Goal: Task Accomplishment & Management: Manage account settings

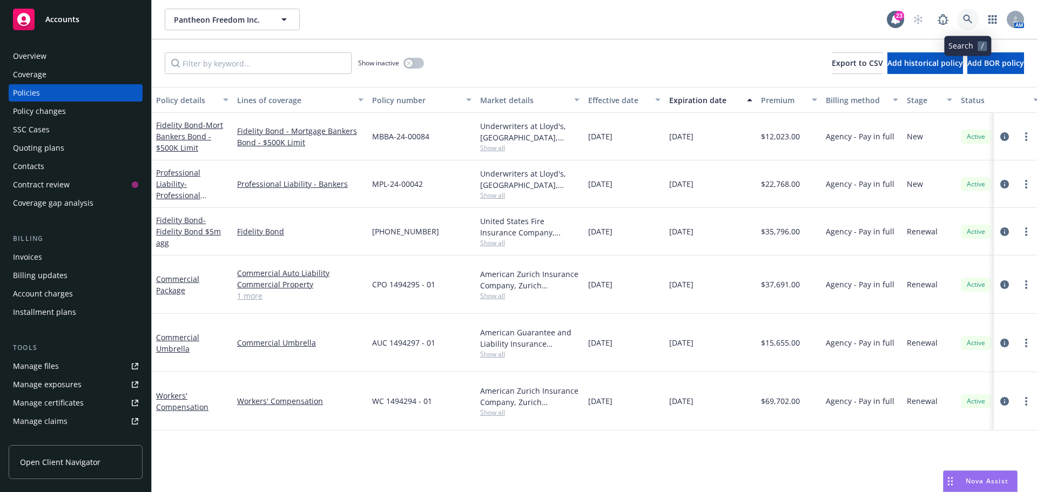
click at [965, 15] on icon at bounding box center [967, 19] width 9 height 9
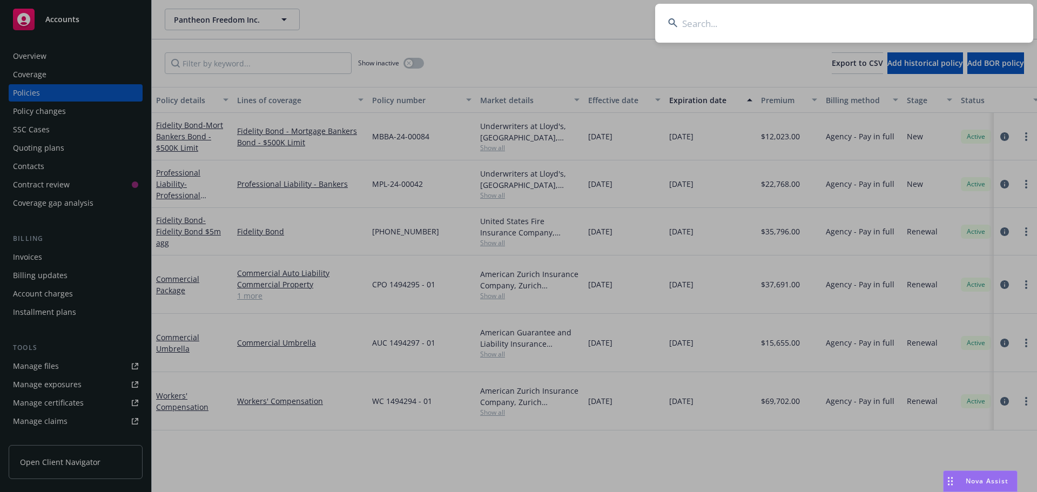
click at [937, 19] on input at bounding box center [844, 23] width 378 height 39
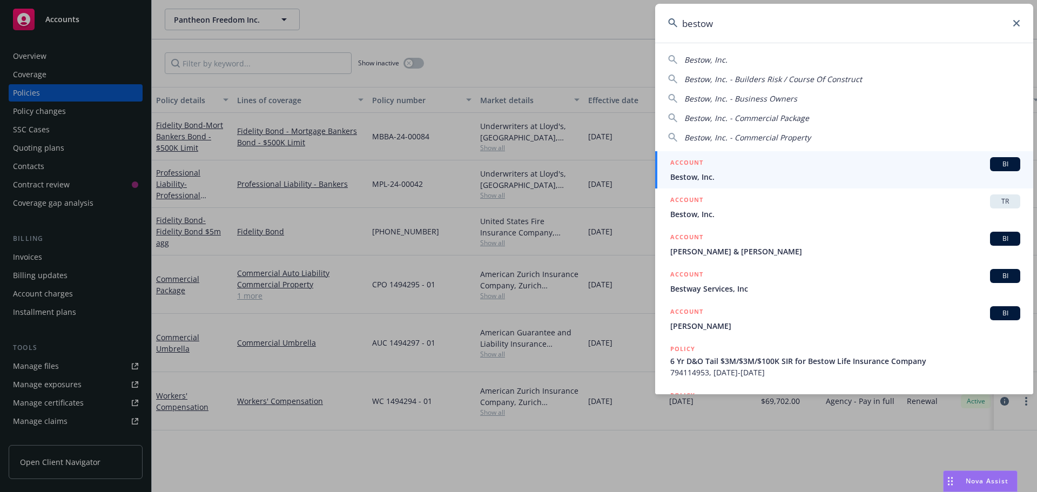
type input "bestow"
click at [993, 169] on div "BI" at bounding box center [1005, 164] width 30 height 14
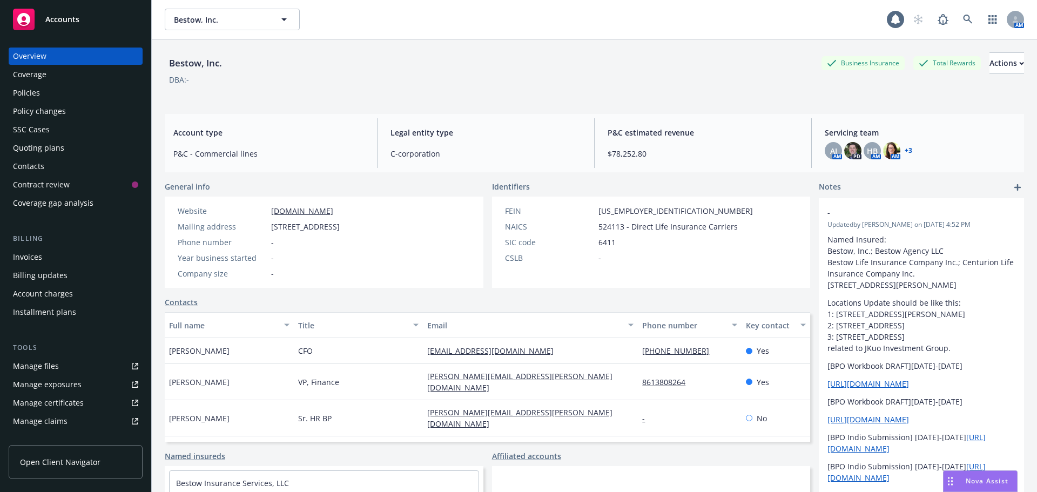
click at [555, 81] on div "DBA: -" at bounding box center [595, 79] width 860 height 11
click at [84, 100] on div "Policies" at bounding box center [75, 92] width 125 height 17
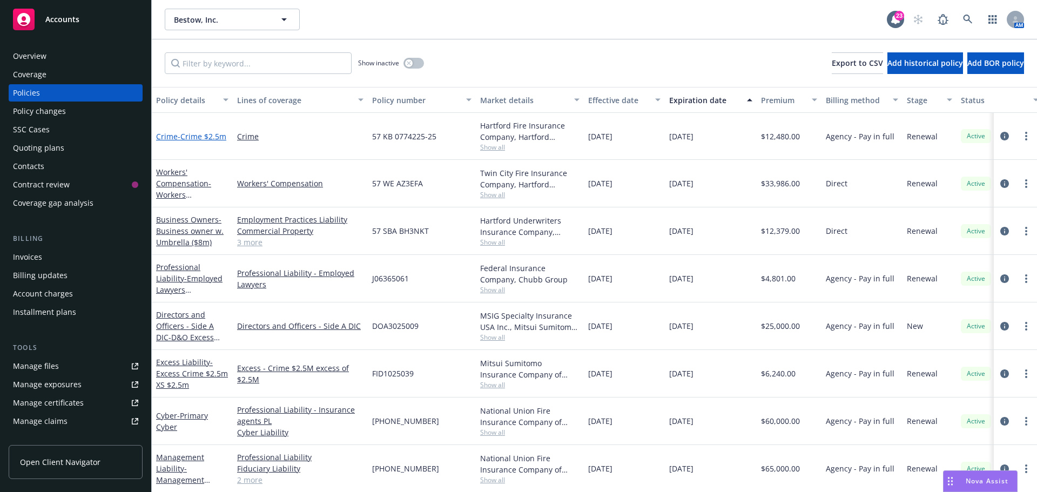
click at [191, 139] on span "- Crime $2.5m" at bounding box center [202, 136] width 49 height 10
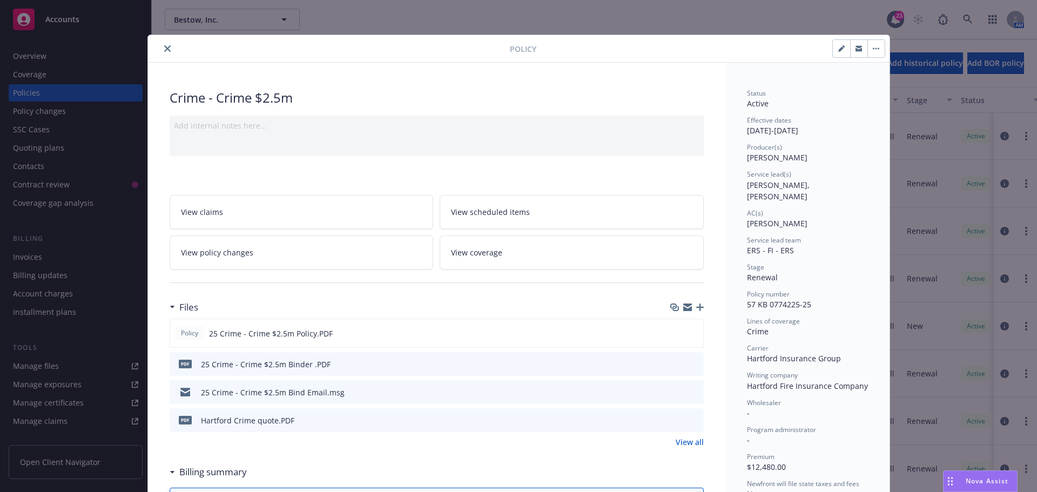
click at [696, 310] on icon "button" at bounding box center [700, 308] width 8 height 8
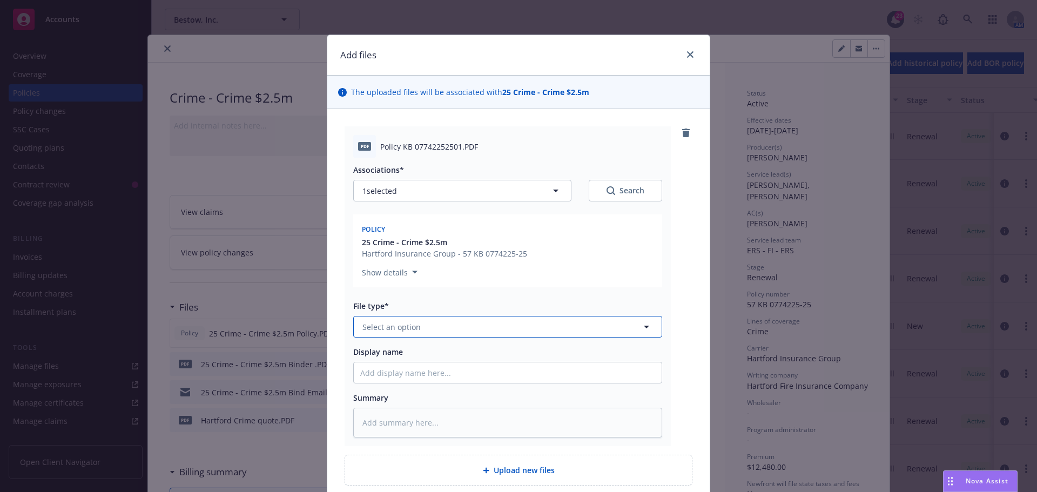
click at [458, 333] on button "Select an option" at bounding box center [507, 327] width 309 height 22
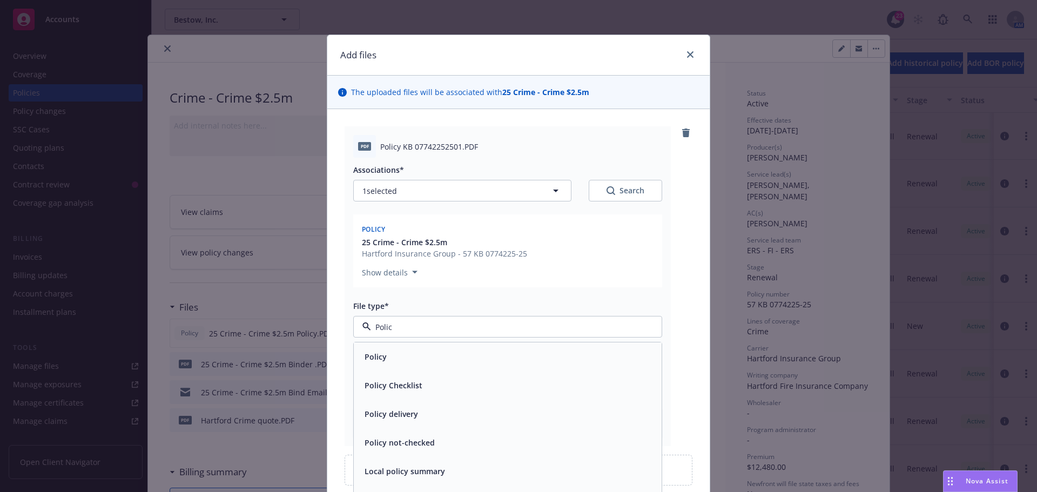
type input "Policy"
click at [490, 363] on div "Policy" at bounding box center [507, 357] width 295 height 16
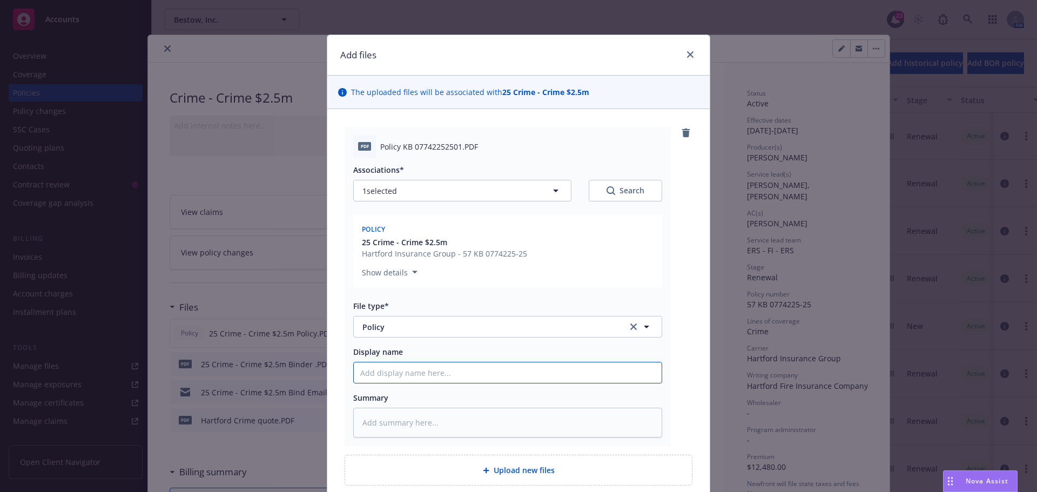
click at [468, 372] on input "Display name" at bounding box center [508, 373] width 308 height 21
type textarea "x"
type input "2"
type textarea "x"
type input "25"
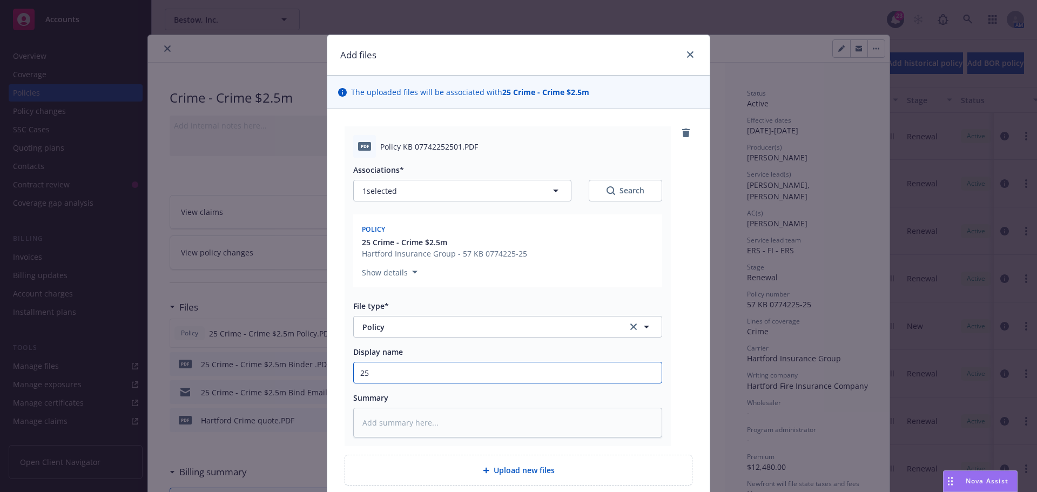
type textarea "x"
type input "25-"
type textarea "x"
type input "25-2"
type textarea "x"
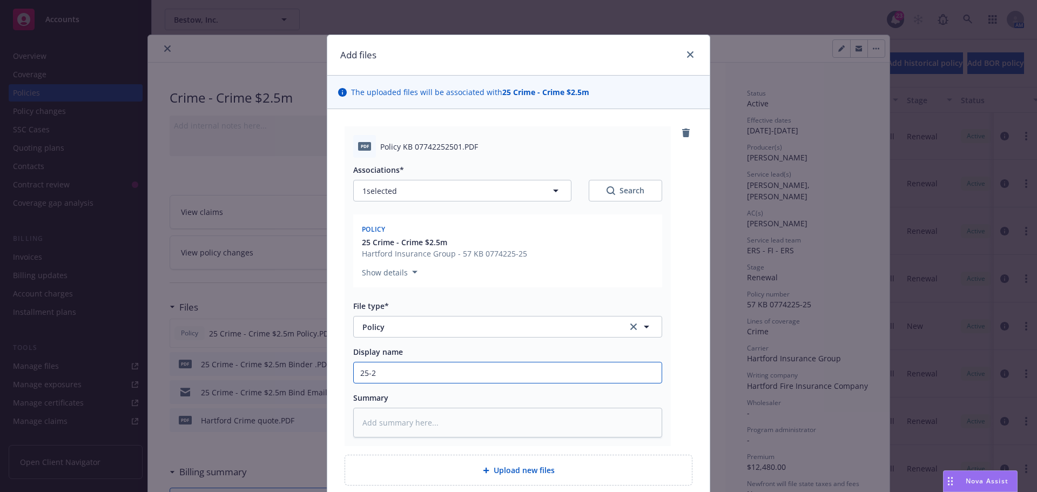
type input "25-26"
type textarea "x"
type input "25-26"
type textarea "x"
type input "25-26 C"
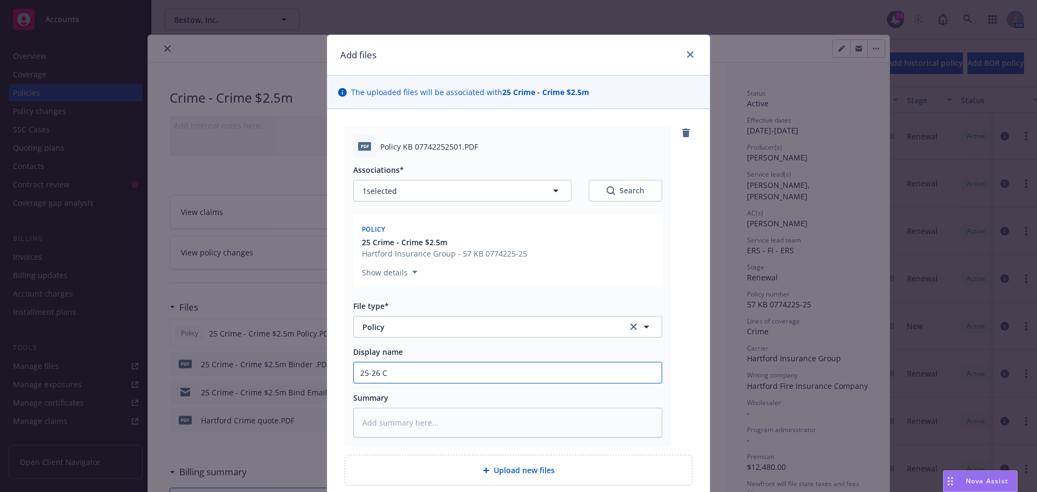
type textarea "x"
type input "25-26 Cr"
type textarea "x"
type input "25-26 Cri"
type textarea "x"
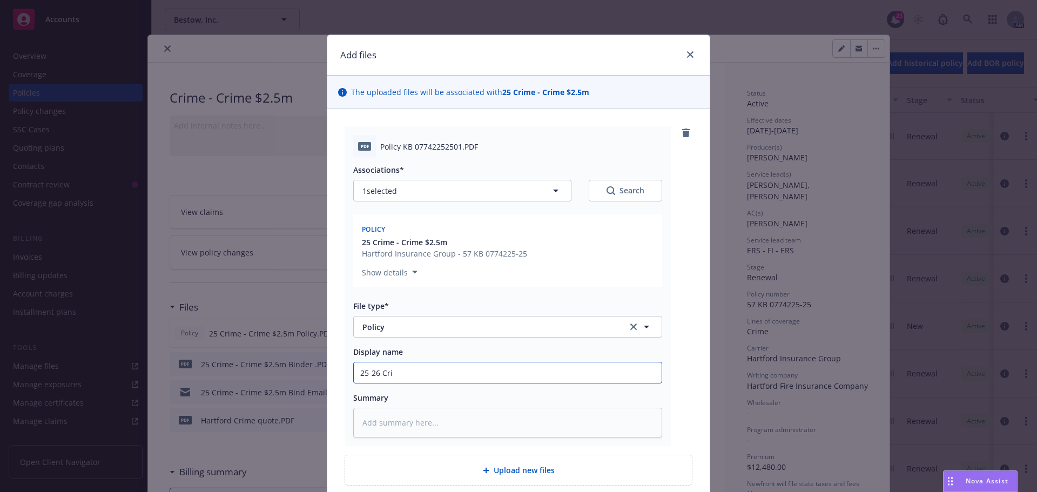
type input "25-26 [PERSON_NAME]"
type textarea "x"
type input "25-26 [PERSON_NAME]"
type textarea "x"
type input "25-26 [PERSON_NAME]"
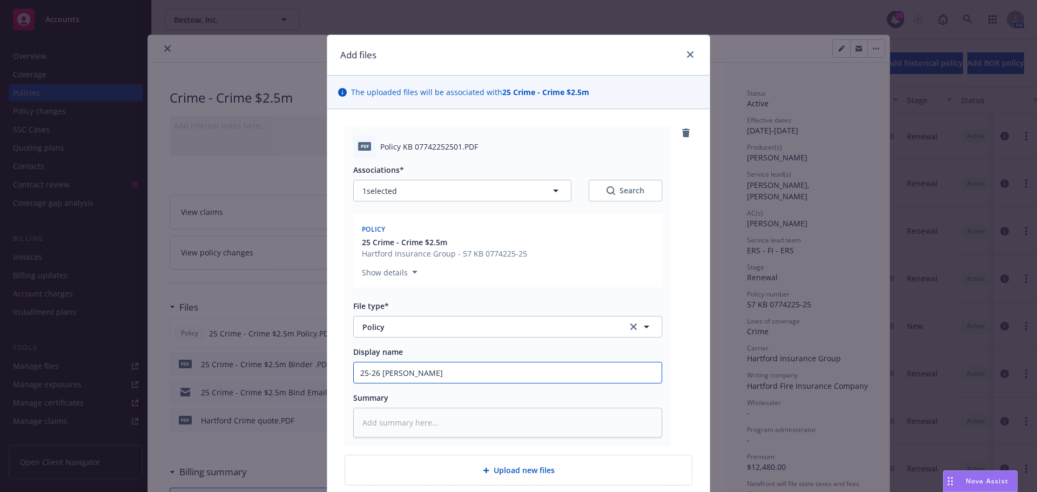
type textarea "x"
type input "25-26 Cri"
type textarea "x"
type input "25-26 Cr"
type textarea "x"
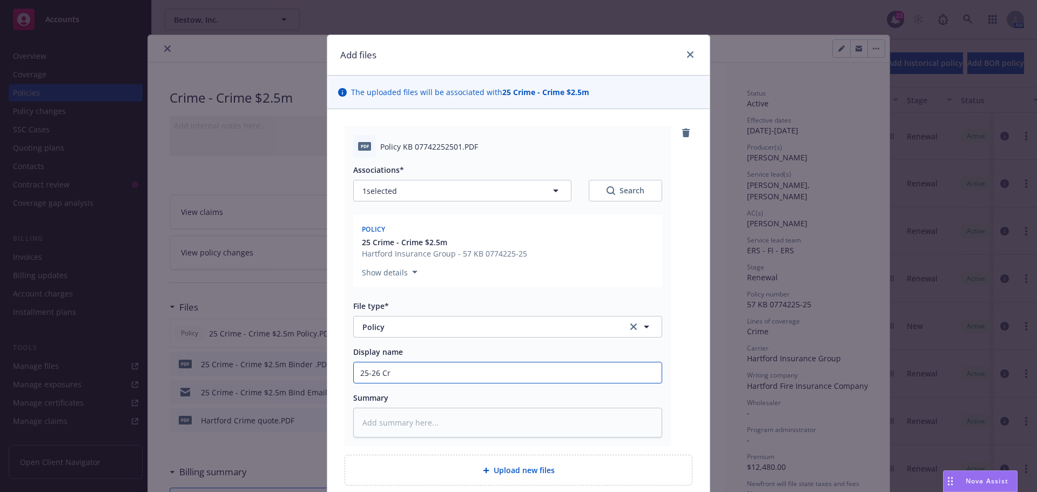
type input "25-26 C"
type textarea "x"
type input "25-26"
type textarea "x"
type input "25-26 R"
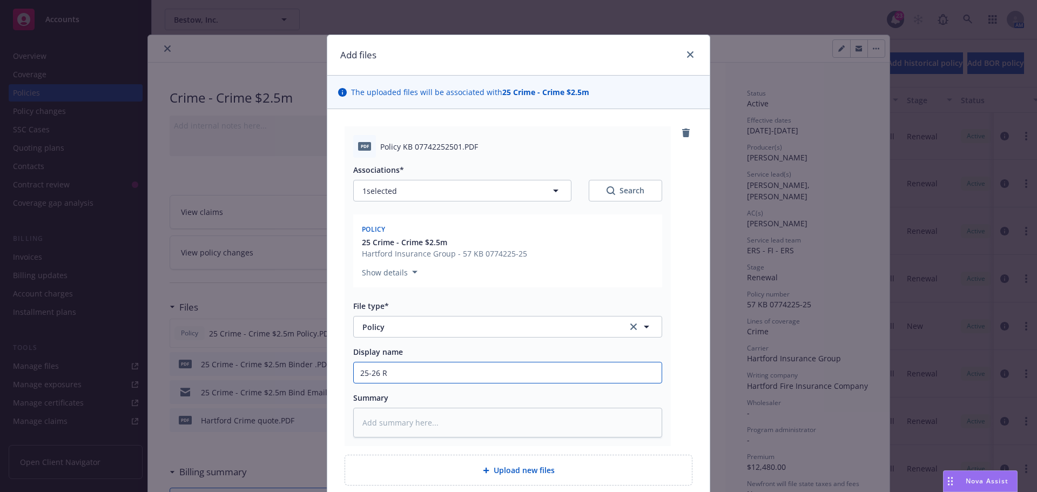
type textarea "x"
type input "25-26 RE"
type textarea "x"
type input "25-26 REV"
type textarea "x"
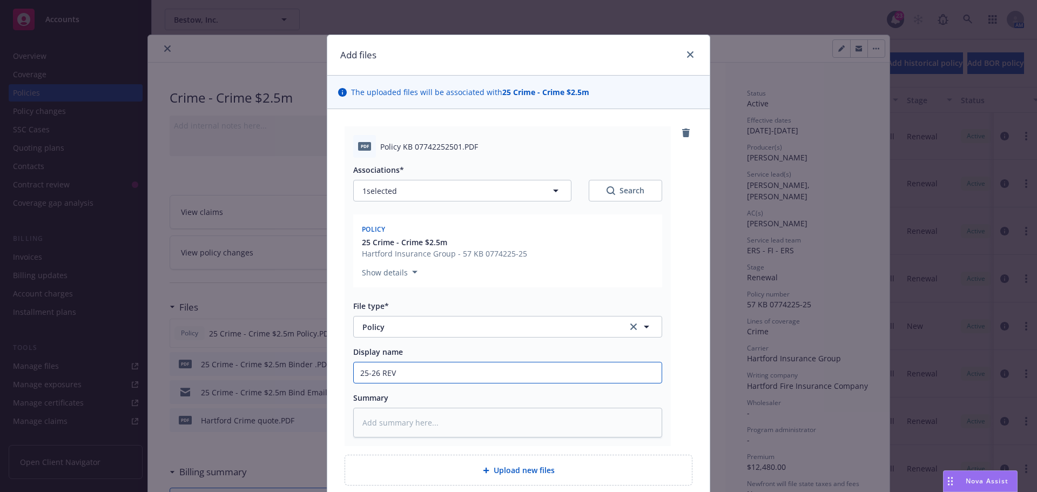
type input "25-26 REVI"
type textarea "x"
type input "25-26 [PERSON_NAME]"
type textarea "x"
type input "25-26 REVISE"
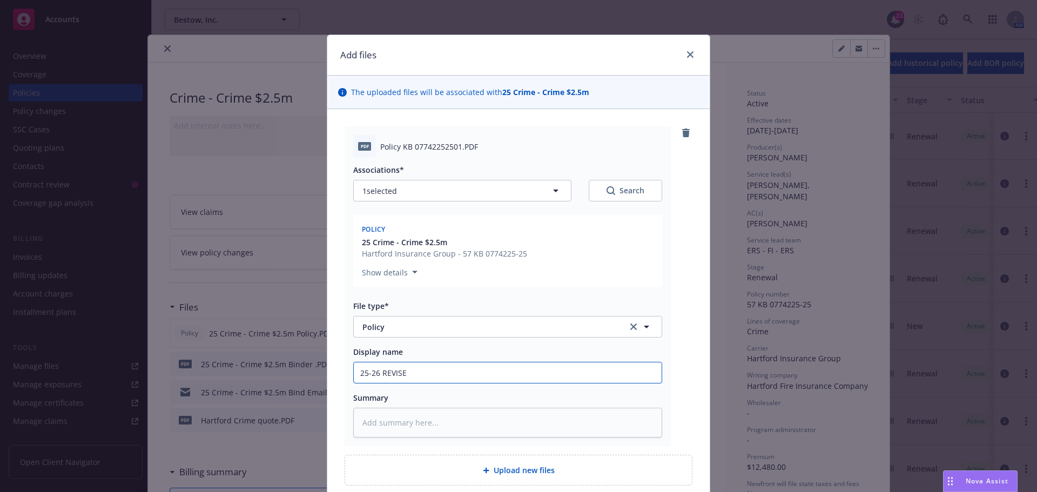
type textarea "x"
type input "25-26 REVISED"
type textarea "x"
type input "25-26 REVISED"
type textarea "x"
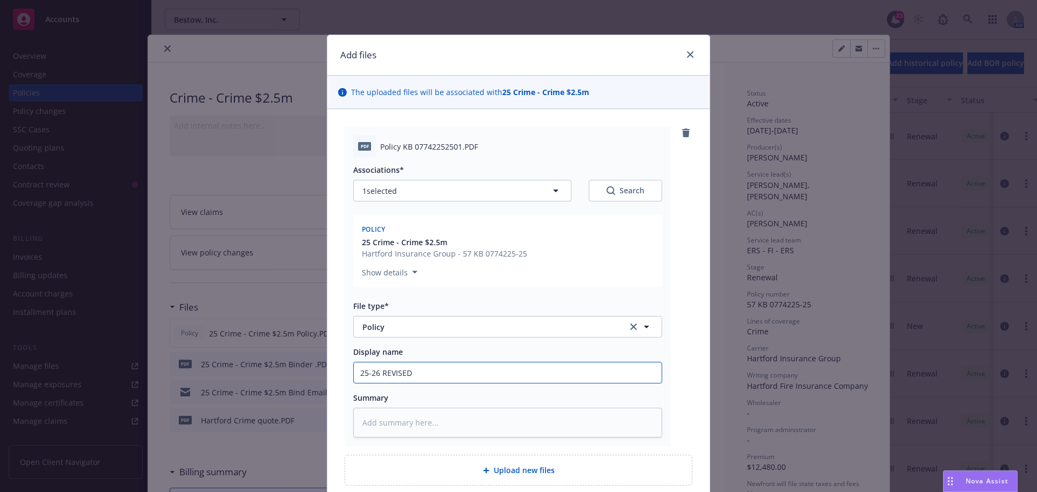
type input "25-26 REVISED C"
type textarea "x"
type input "25-26 REVISED Cr"
type textarea "x"
type input "25-26 REVISED Cri"
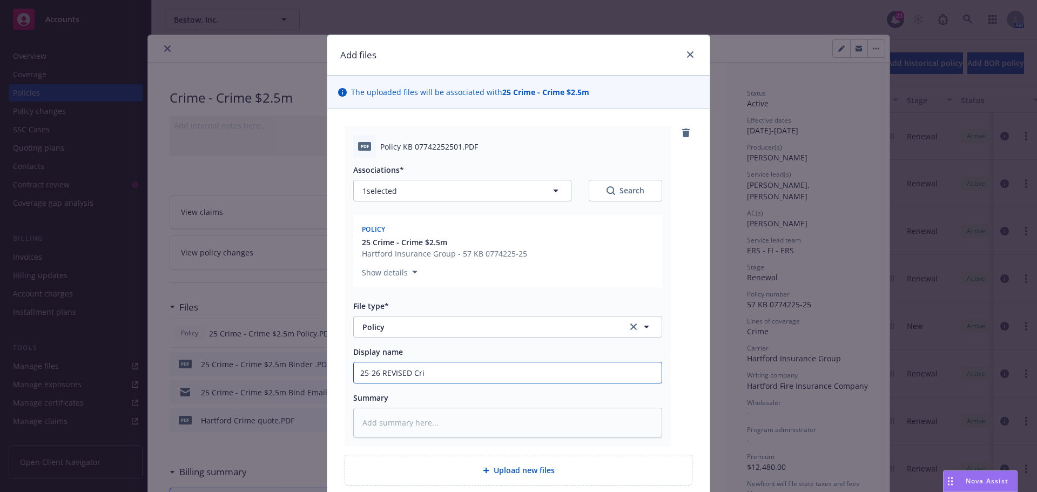
type textarea "x"
type input "25-26 REVISED [PERSON_NAME]"
type textarea "x"
type input "25-26 REVISED Crime"
type textarea "x"
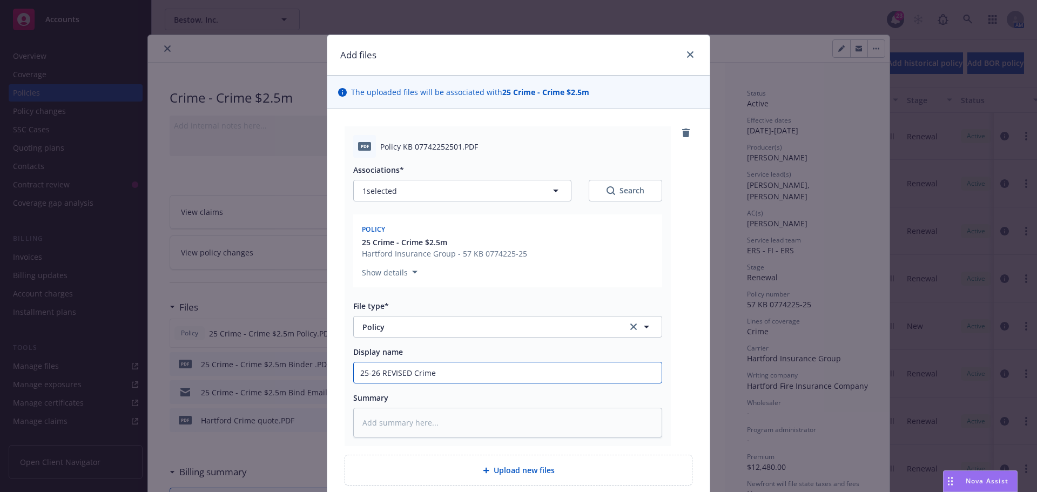
type input "25-26 REVISED Crime"
type textarea "x"
type input "25-26 REVISED Crime P"
type textarea "x"
type input "25-26 REVISED Crime Po"
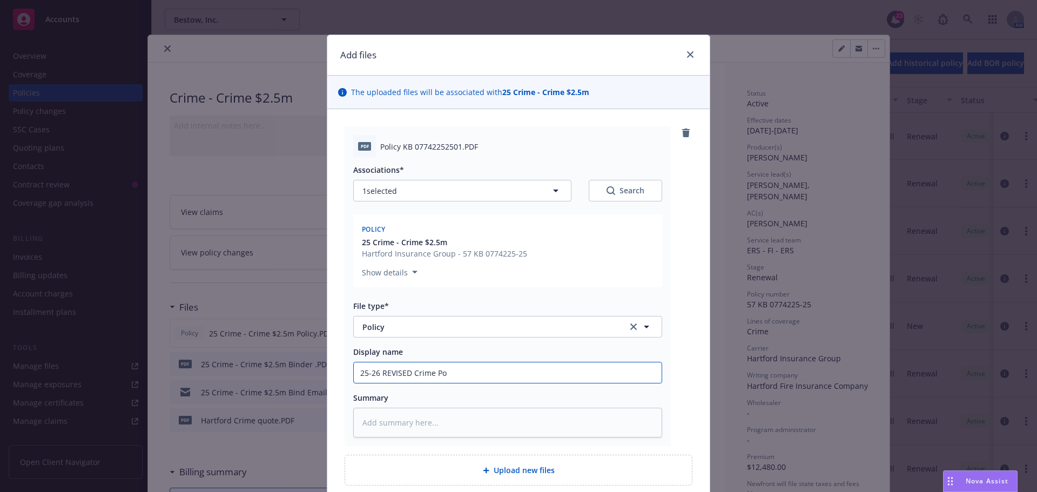
type textarea "x"
type input "25-26 REVISED Crime Pol"
type textarea "x"
type input "25-26 REVISED Crime Polc"
type textarea "x"
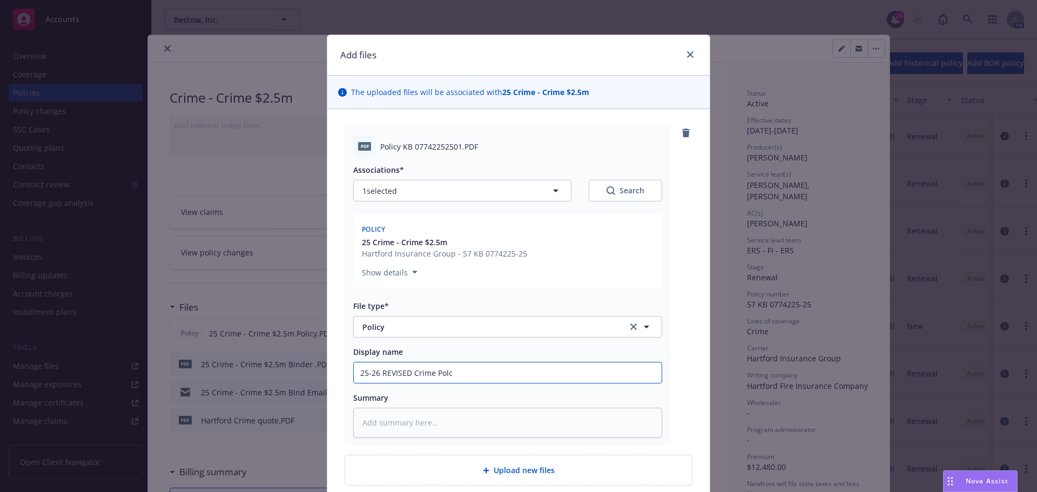
type input "25-26 REVISED Crime Polcu"
type textarea "x"
type input "25-26 REVISED Crime Polc"
type textarea "x"
type input "25-26 REVISED Crime Pol"
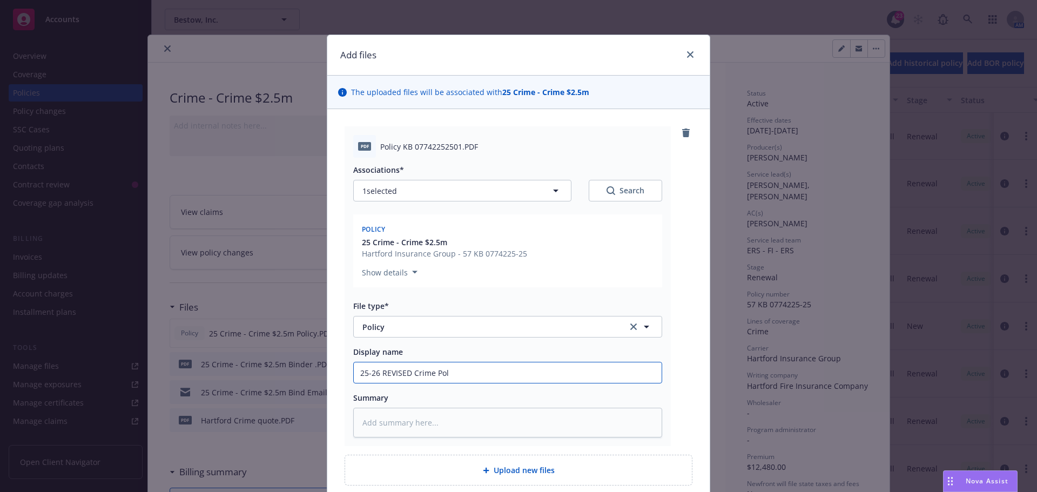
type textarea "x"
type input "25-26 REVISED Crime Poli"
type textarea "x"
type input "25-26 REVISED Crime Polic"
type textarea "x"
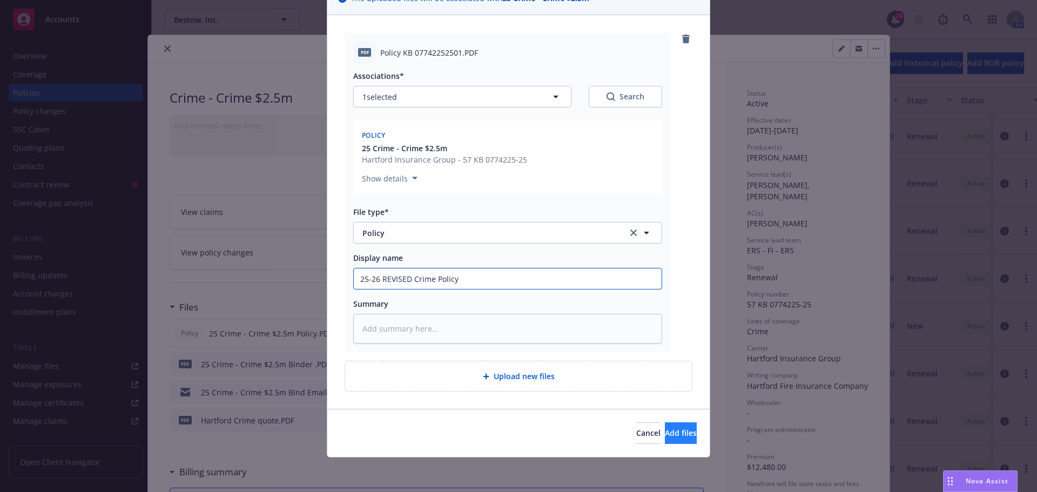
type input "25-26 REVISED Crime Policy"
click at [665, 434] on span "Add files" at bounding box center [681, 433] width 32 height 10
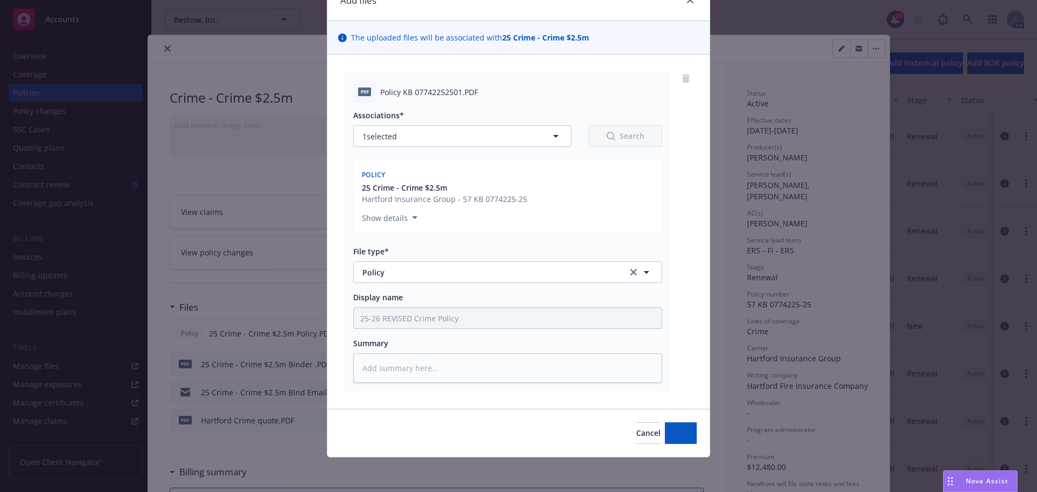
scroll to position [55, 0]
type textarea "x"
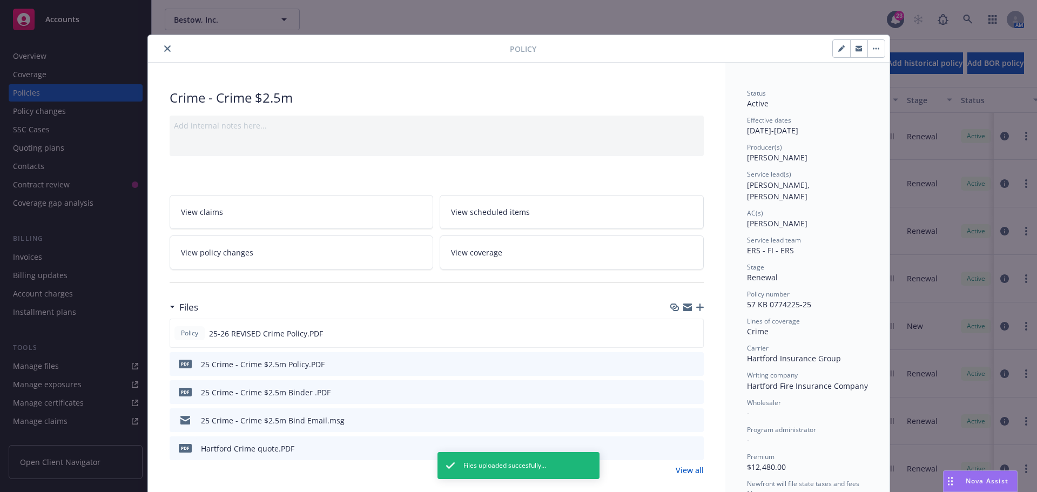
click at [835, 52] on button "button" at bounding box center [841, 48] width 17 height 17
select select "RENEWAL"
select select "12"
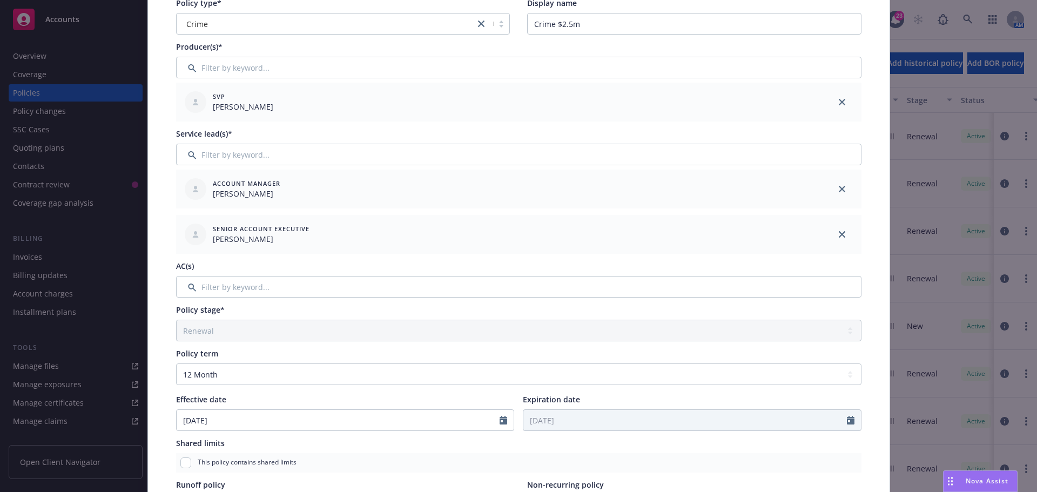
scroll to position [108, 0]
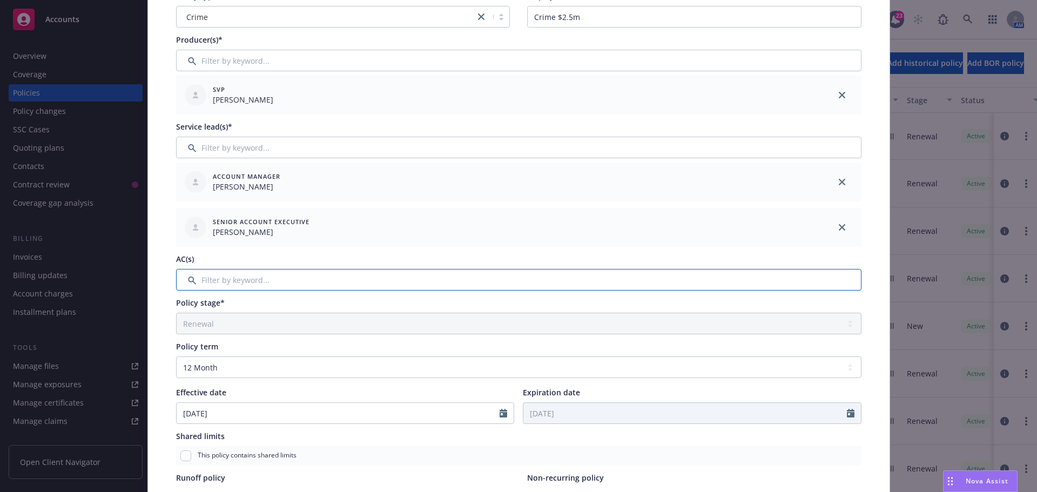
click at [290, 279] on input "Filter by keyword..." at bounding box center [519, 280] width 686 height 22
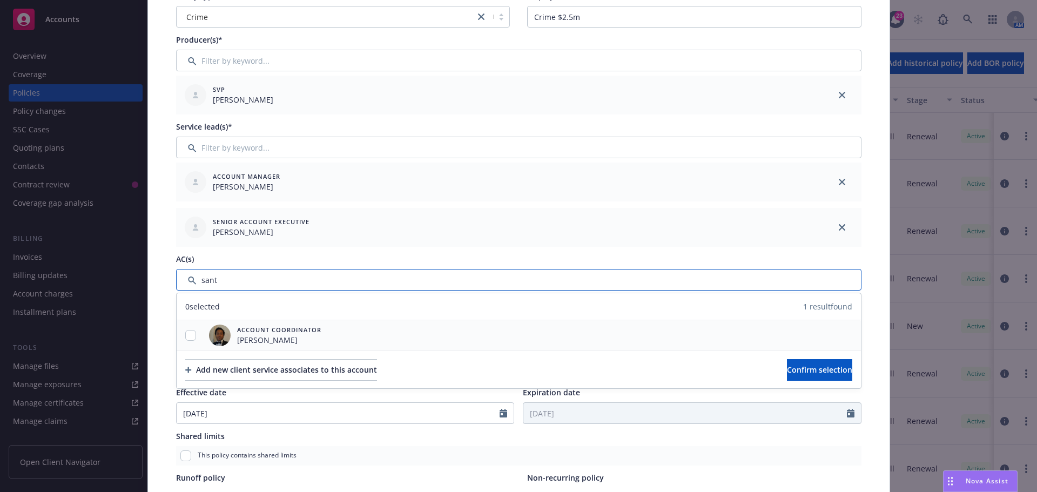
type input "sant"
click at [177, 336] on div at bounding box center [191, 335] width 28 height 11
click at [185, 337] on input "checkbox" at bounding box center [190, 335] width 11 height 11
checkbox input "true"
click at [787, 366] on span "Confirm selection" at bounding box center [819, 370] width 65 height 10
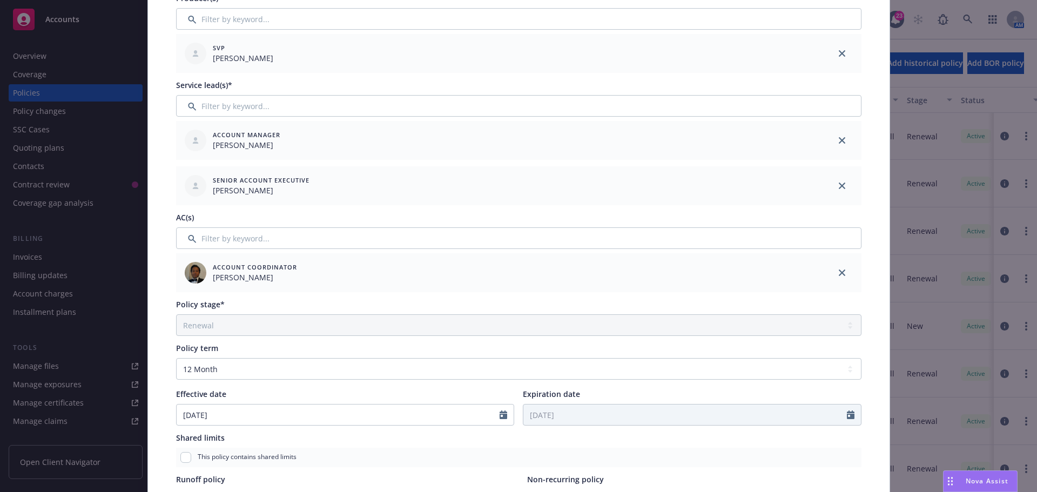
scroll to position [162, 0]
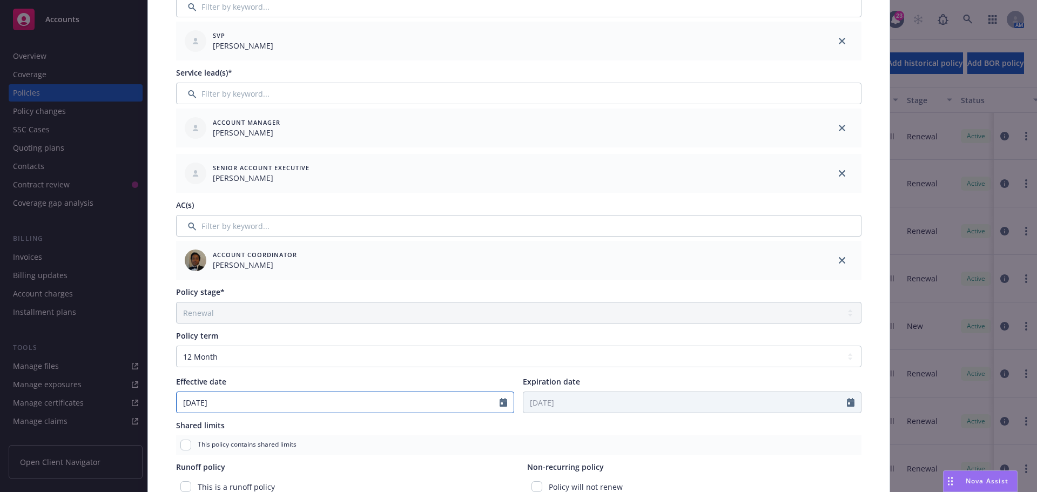
click at [467, 405] on input "[DATE]" at bounding box center [339, 402] width 324 height 21
select select "7"
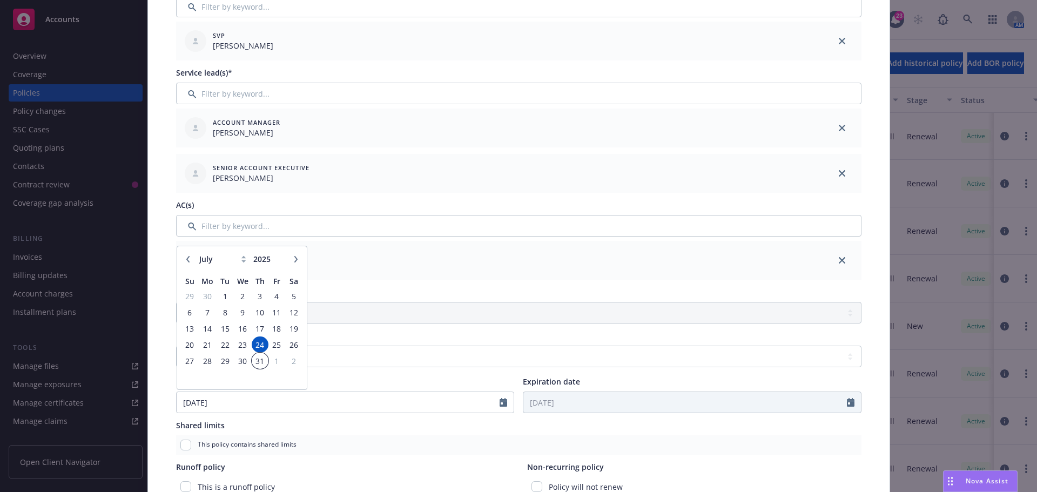
click at [255, 360] on span "31" at bounding box center [260, 361] width 15 height 14
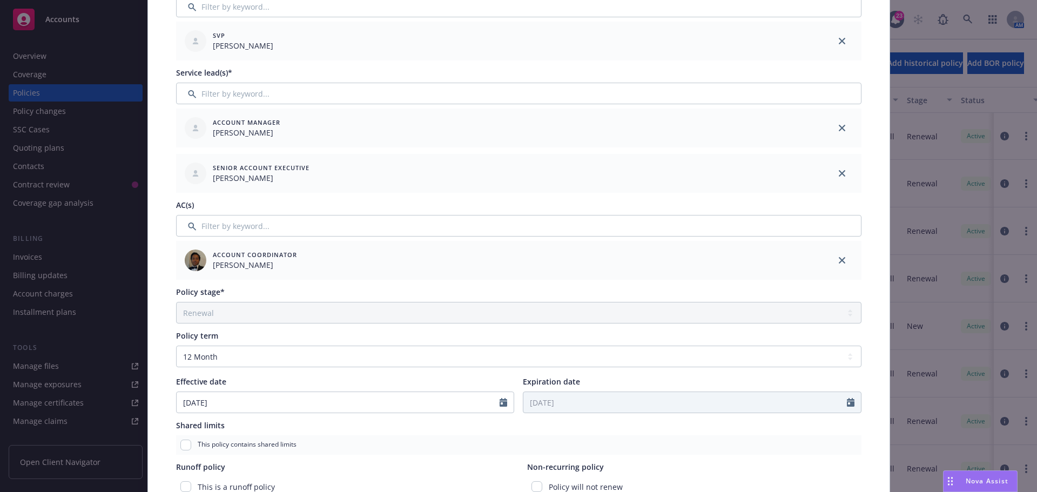
type input "[DATE]"
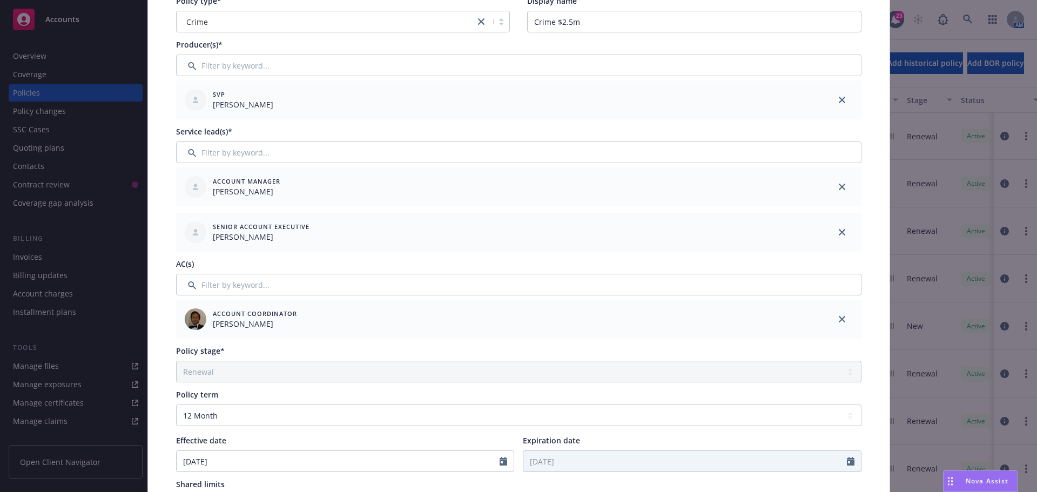
scroll to position [0, 0]
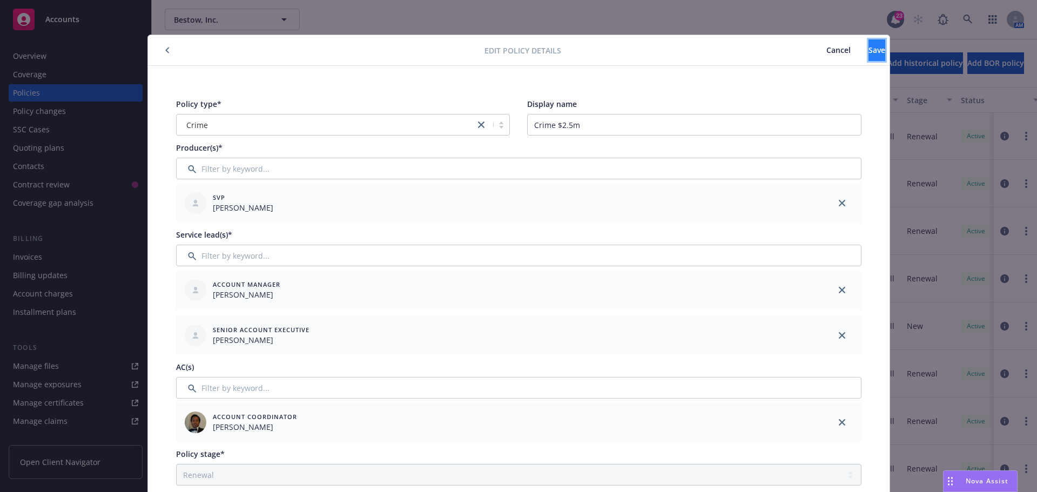
click at [869, 49] on span "Save" at bounding box center [877, 50] width 17 height 10
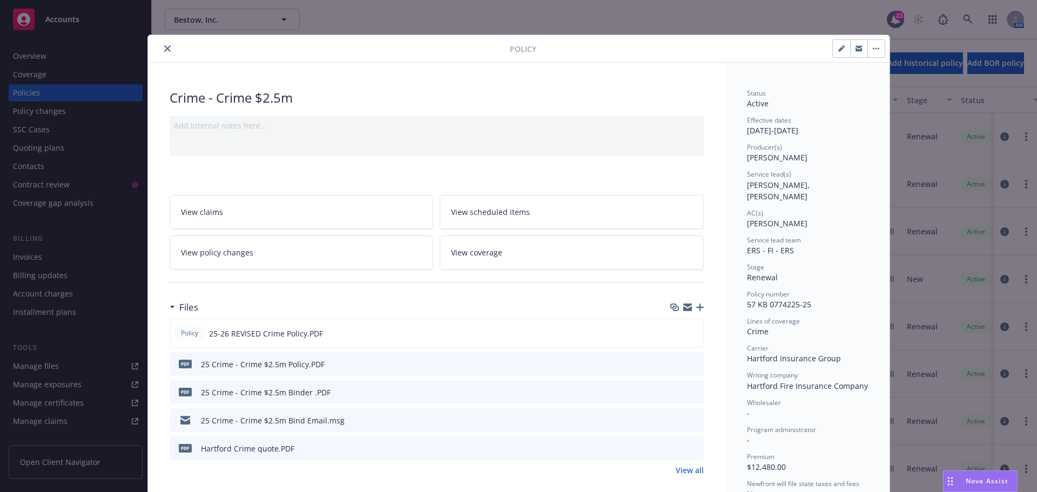
click at [164, 46] on icon "close" at bounding box center [167, 48] width 6 height 6
